Goal: Task Accomplishment & Management: Use online tool/utility

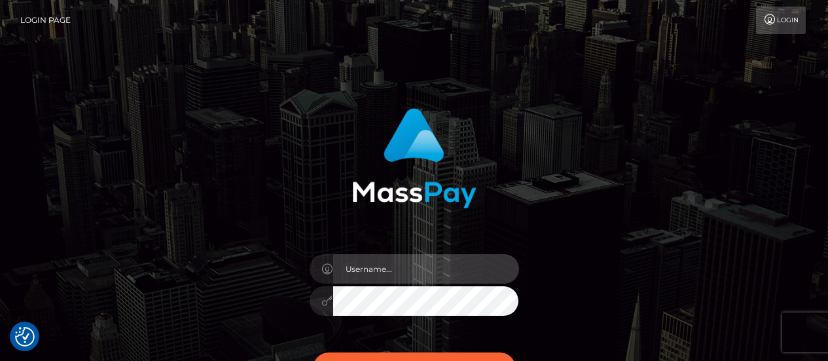
click at [367, 261] on input "text" at bounding box center [426, 268] width 186 height 29
type input "[PERSON_NAME].[PERSON_NAME]"
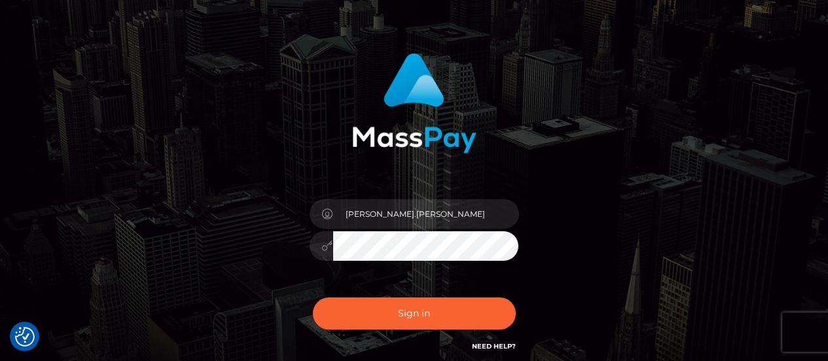
scroll to position [131, 0]
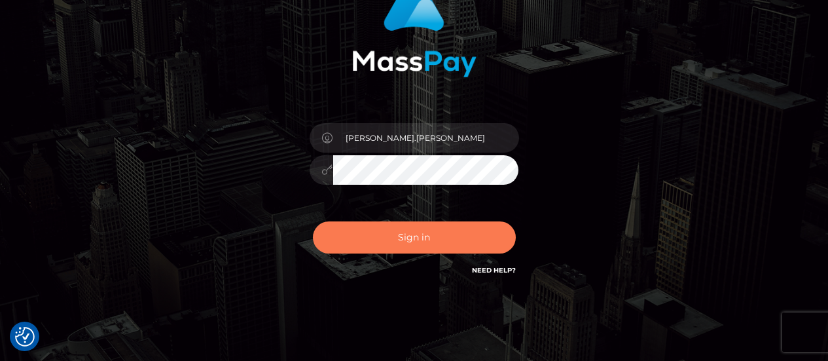
click at [425, 234] on button "Sign in" at bounding box center [414, 237] width 203 height 32
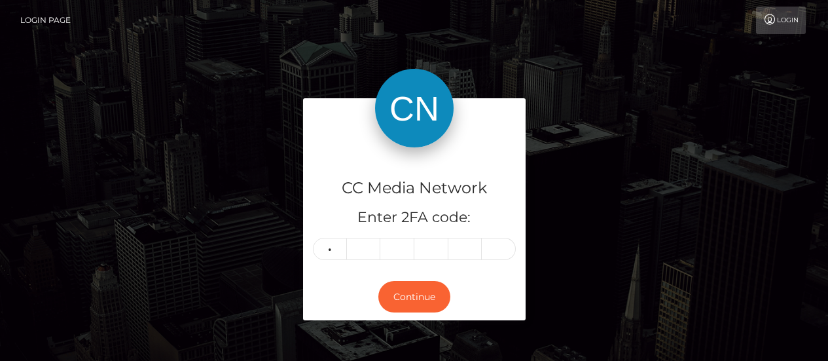
type input "3"
type input "7"
type input "9"
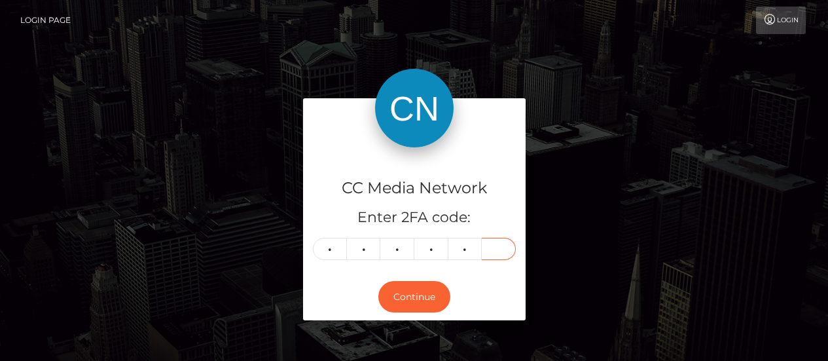
type input "5"
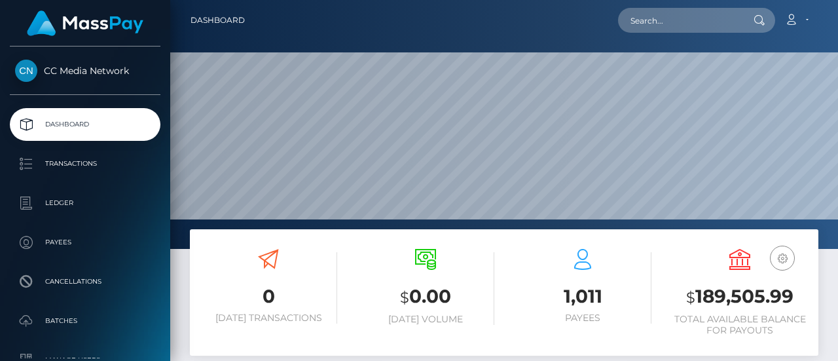
scroll to position [232, 196]
click at [672, 26] on input "text" at bounding box center [679, 20] width 123 height 25
paste input "[EMAIL_ADDRESS][DOMAIN_NAME]"
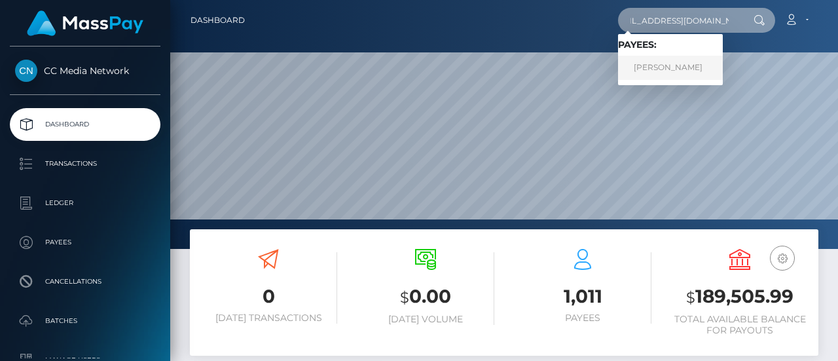
type input "[EMAIL_ADDRESS][DOMAIN_NAME]"
click at [662, 65] on link "TETIANA SHYSHKOVA" at bounding box center [670, 68] width 105 height 24
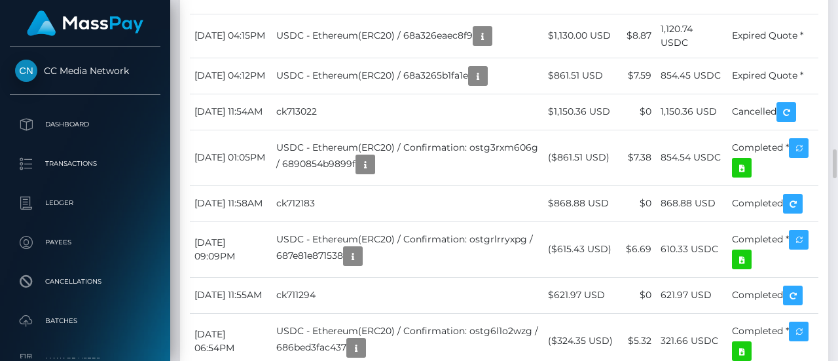
scroll to position [2095, 0]
